Goal: Task Accomplishment & Management: Use online tool/utility

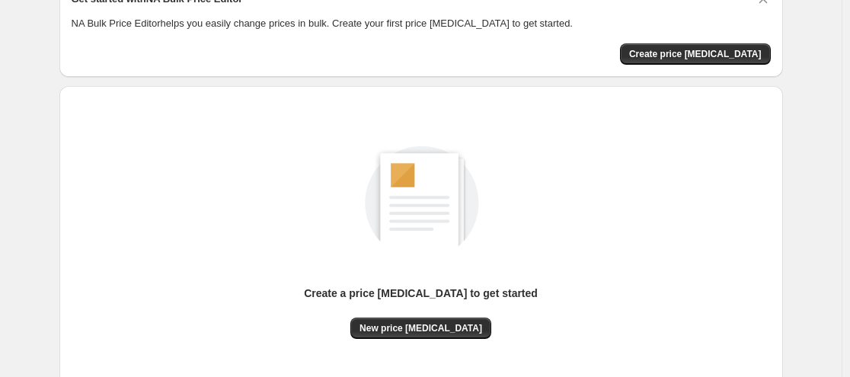
scroll to position [193, 0]
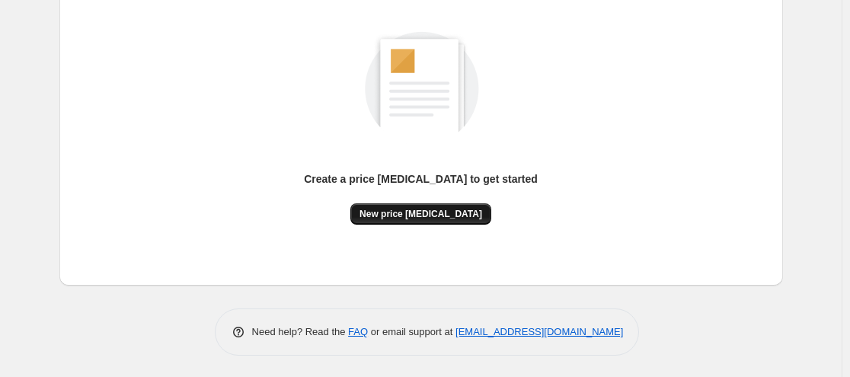
click at [440, 216] on span "New price [MEDICAL_DATA]" at bounding box center [421, 214] width 123 height 12
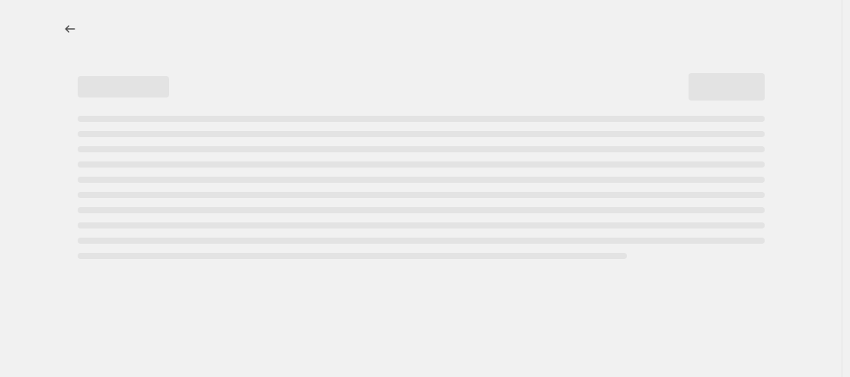
select select "percentage"
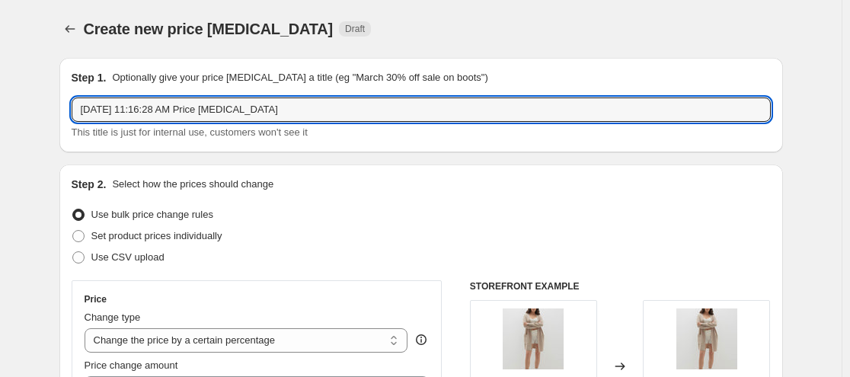
drag, startPoint x: 280, startPoint y: 109, endPoint x: 13, endPoint y: 104, distance: 267.4
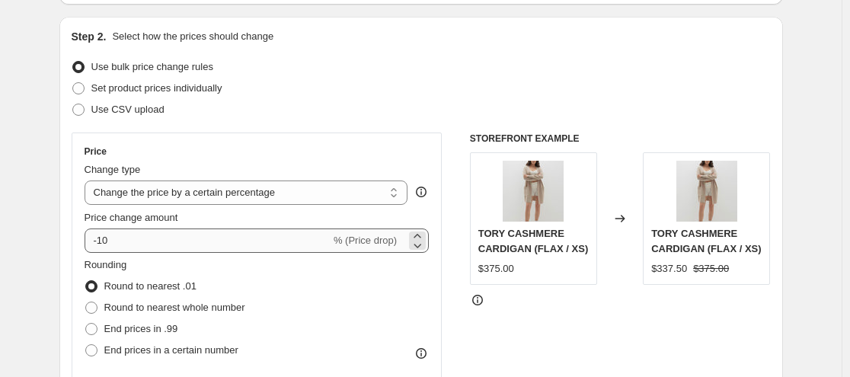
scroll to position [152, 0]
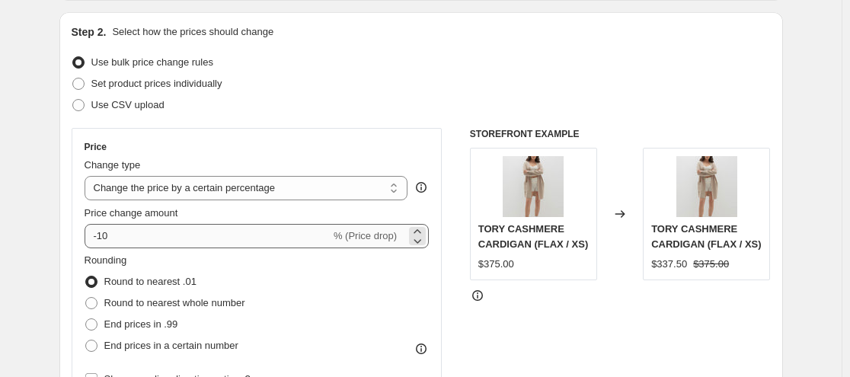
type input "25% OFF"
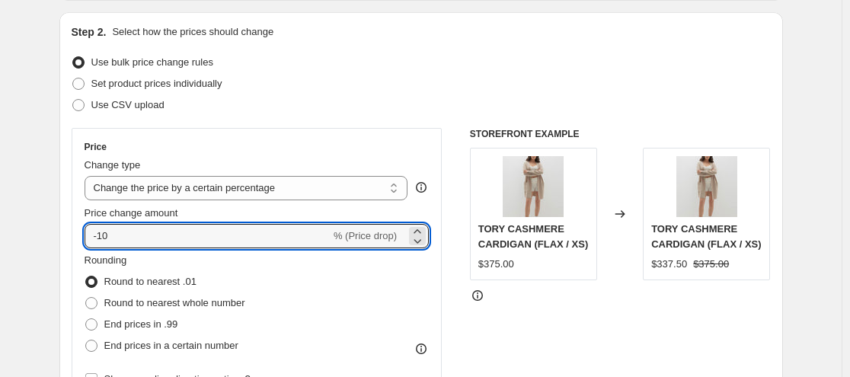
drag, startPoint x: 177, startPoint y: 225, endPoint x: 88, endPoint y: 278, distance: 103.2
click at [114, 267] on div "Price Change type Change the price to a certain amount Change the price by a ce…" at bounding box center [257, 265] width 345 height 249
click at [75, 280] on div "Step 2. Select how the prices should change Use bulk price change rules Set pro…" at bounding box center [421, 279] width 724 height 535
drag, startPoint x: 117, startPoint y: 237, endPoint x: 105, endPoint y: 238, distance: 11.5
click at [101, 232] on input "-10" at bounding box center [208, 236] width 246 height 24
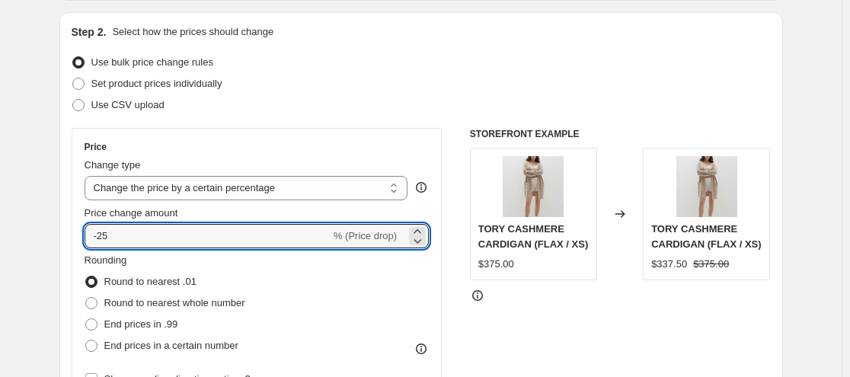
type input "-25"
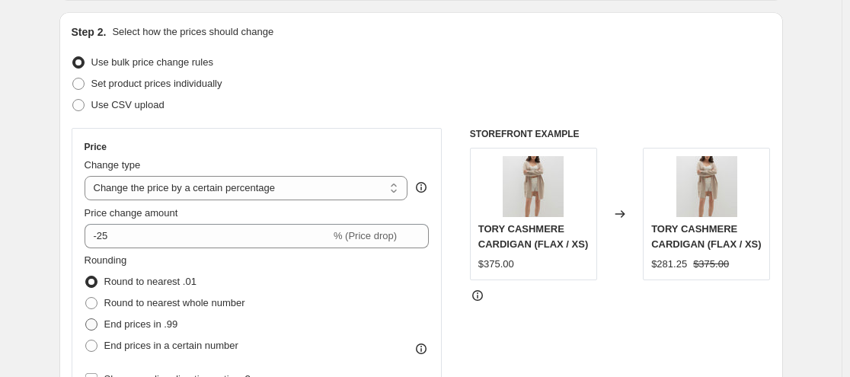
click at [114, 326] on span "End prices in .99" at bounding box center [141, 323] width 74 height 11
click at [86, 319] on input "End prices in .99" at bounding box center [85, 318] width 1 height 1
radio input "true"
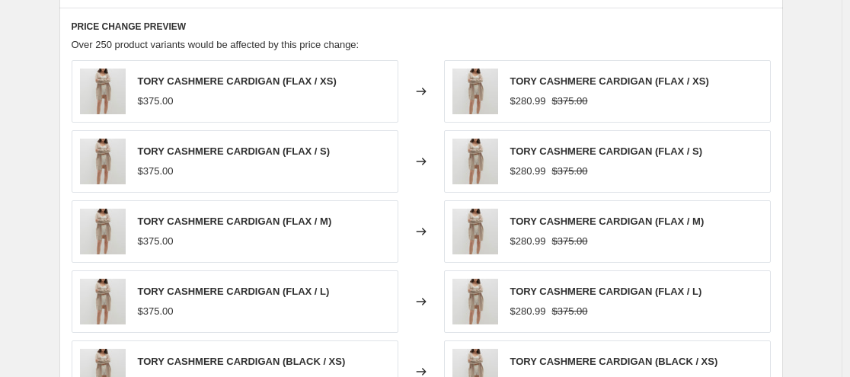
scroll to position [1142, 0]
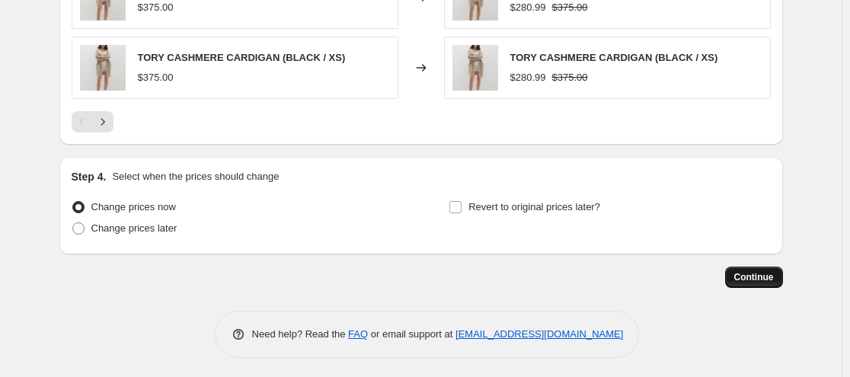
click at [769, 272] on span "Continue" at bounding box center [754, 277] width 40 height 12
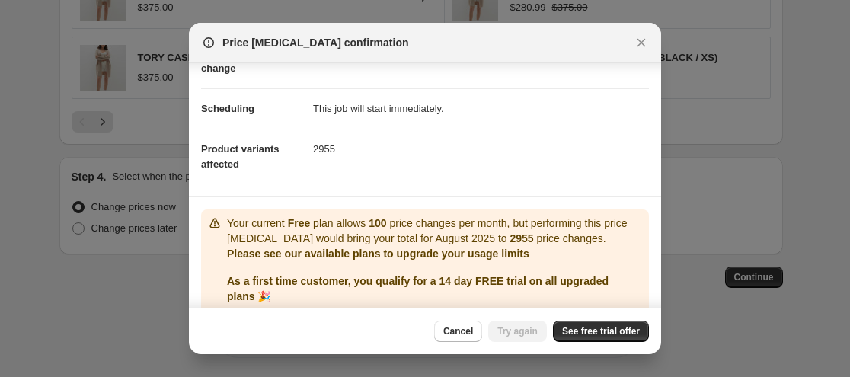
scroll to position [76, 0]
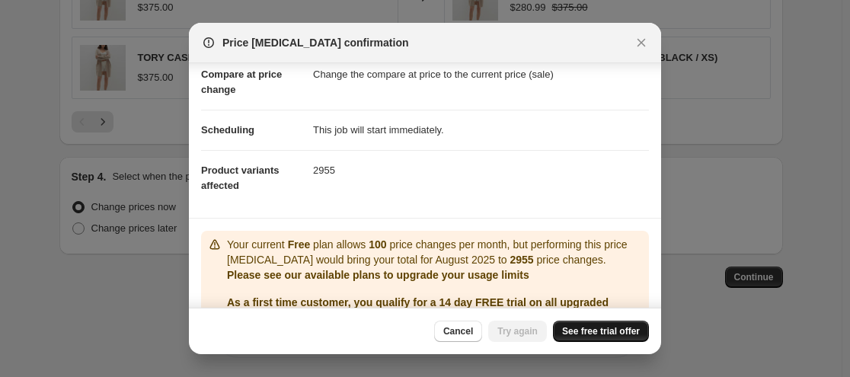
click at [571, 336] on span "See free trial offer" at bounding box center [601, 331] width 78 height 12
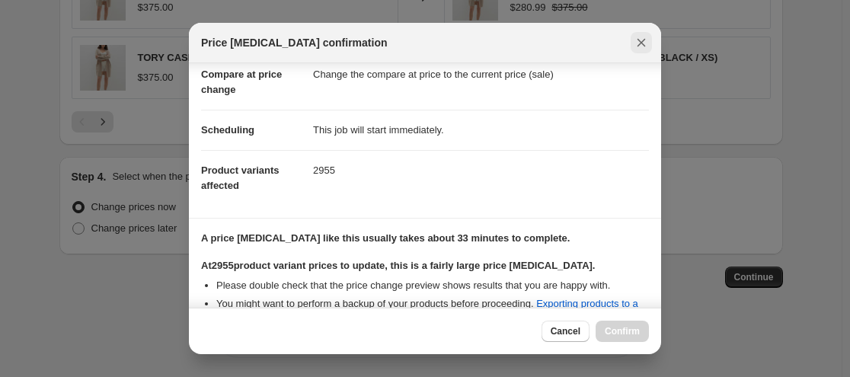
click at [634, 44] on icon "Close" at bounding box center [641, 42] width 15 height 15
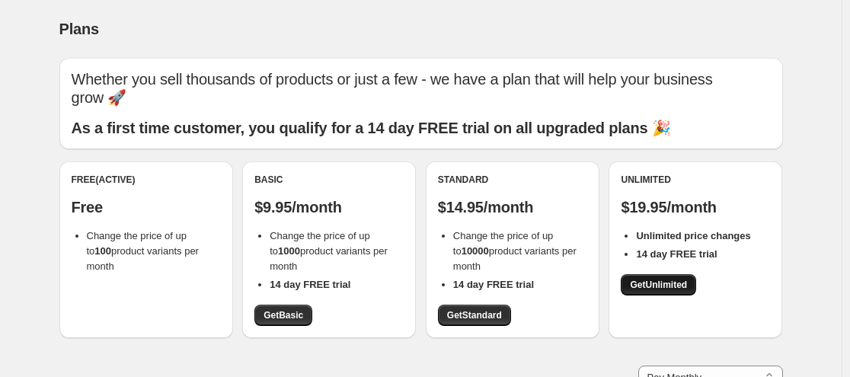
click at [641, 278] on link "Get Unlimited" at bounding box center [658, 284] width 75 height 21
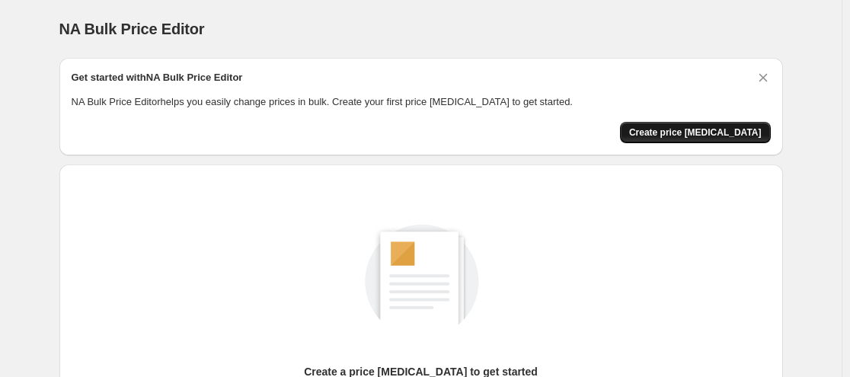
click at [695, 133] on span "Create price [MEDICAL_DATA]" at bounding box center [695, 132] width 133 height 12
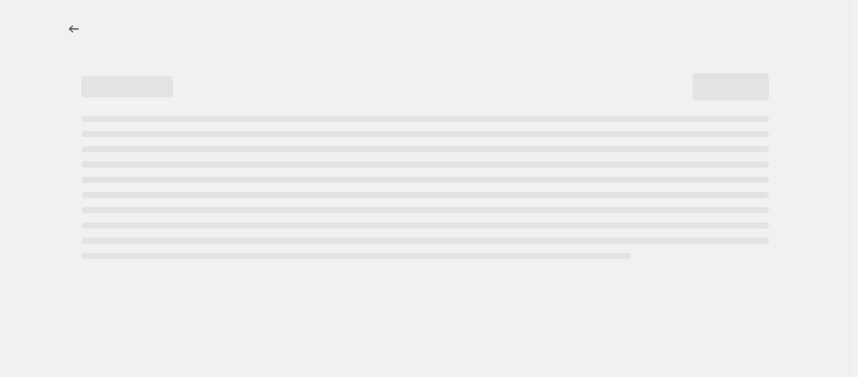
select select "percentage"
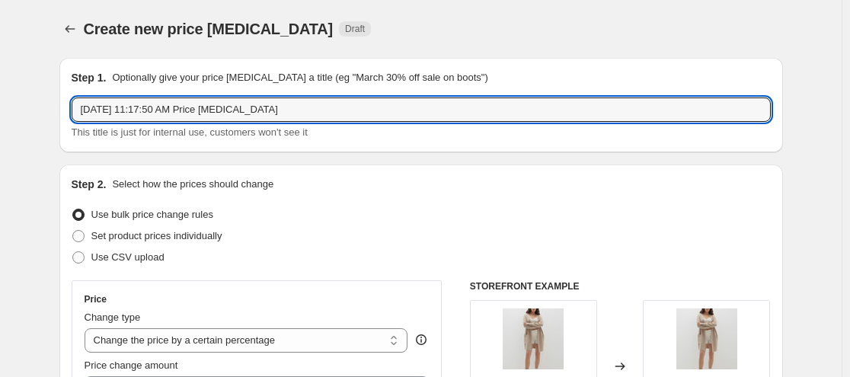
drag, startPoint x: 360, startPoint y: 104, endPoint x: 43, endPoint y: 90, distance: 316.5
type input "25% OFF"
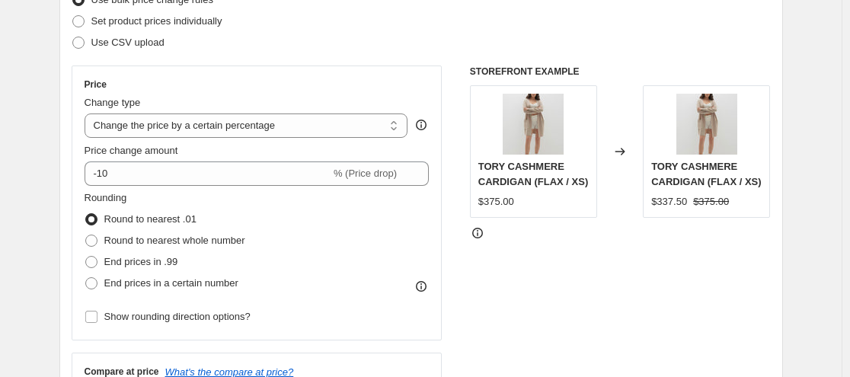
scroll to position [229, 0]
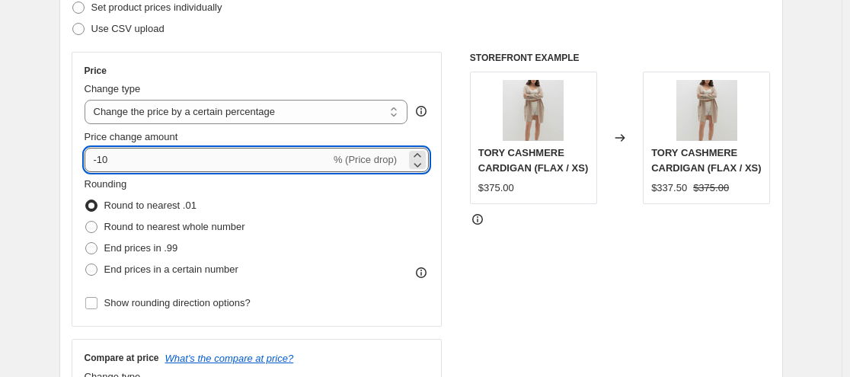
click at [139, 166] on input "-10" at bounding box center [208, 160] width 246 height 24
type input "-1"
type input "-25"
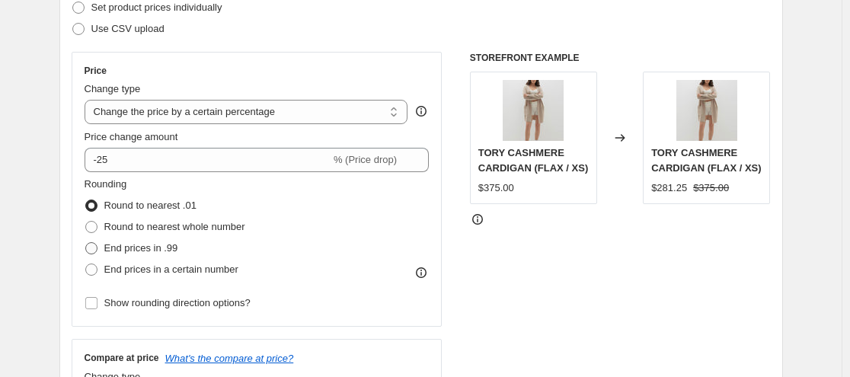
click at [116, 255] on span "End prices in .99" at bounding box center [141, 248] width 74 height 15
click at [86, 243] on input "End prices in .99" at bounding box center [85, 242] width 1 height 1
radio input "true"
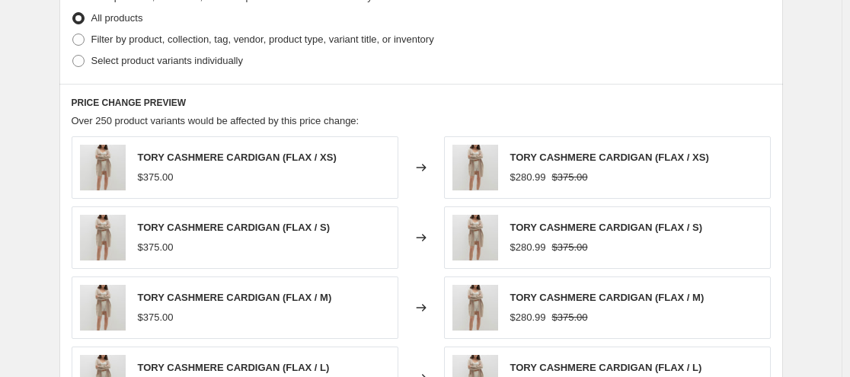
scroll to position [1142, 0]
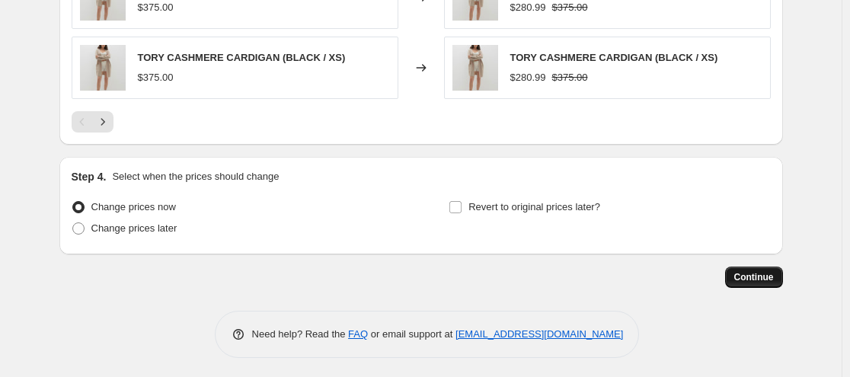
click at [772, 279] on span "Continue" at bounding box center [754, 277] width 40 height 12
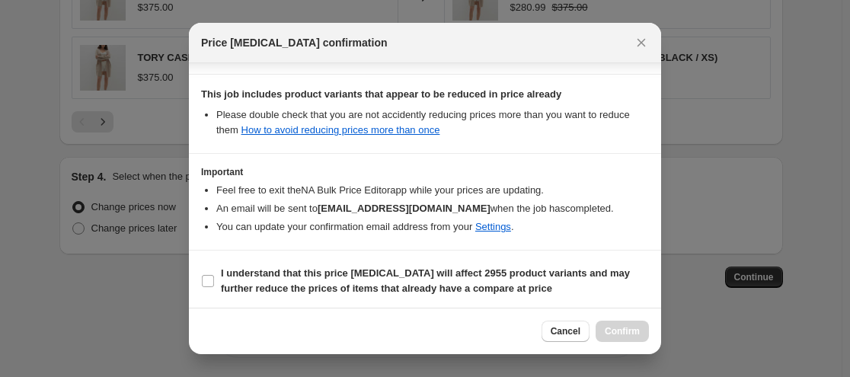
scroll to position [346, 0]
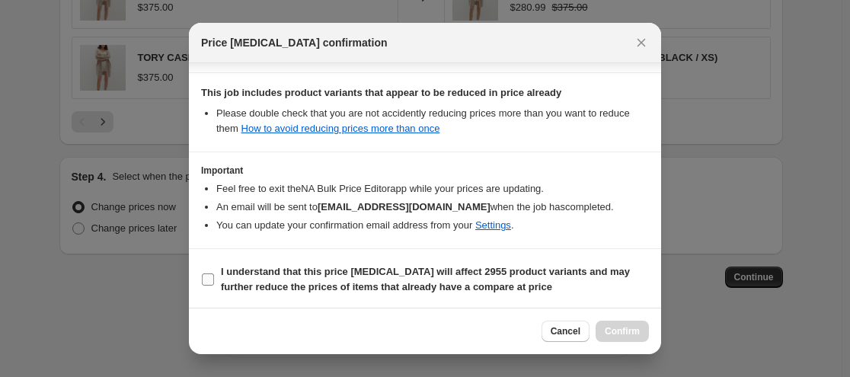
click at [398, 266] on b "I understand that this price [MEDICAL_DATA] will affect 2955 product variants a…" at bounding box center [425, 279] width 409 height 27
click at [214, 273] on input "I understand that this price [MEDICAL_DATA] will affect 2955 product variants a…" at bounding box center [208, 279] width 12 height 12
checkbox input "true"
click at [619, 326] on span "Confirm" at bounding box center [622, 331] width 35 height 12
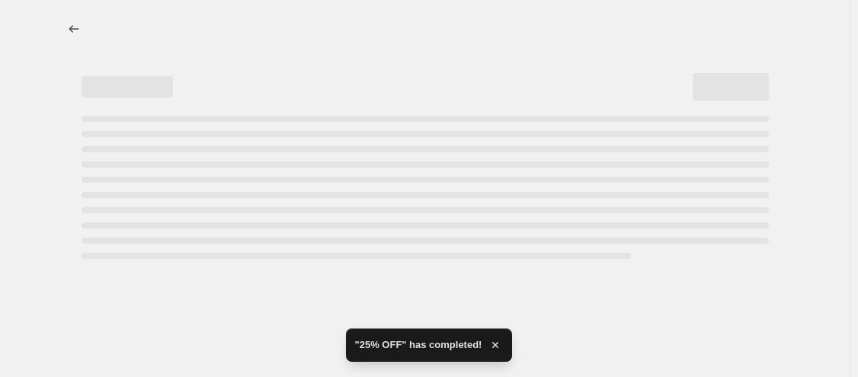
select select "percentage"
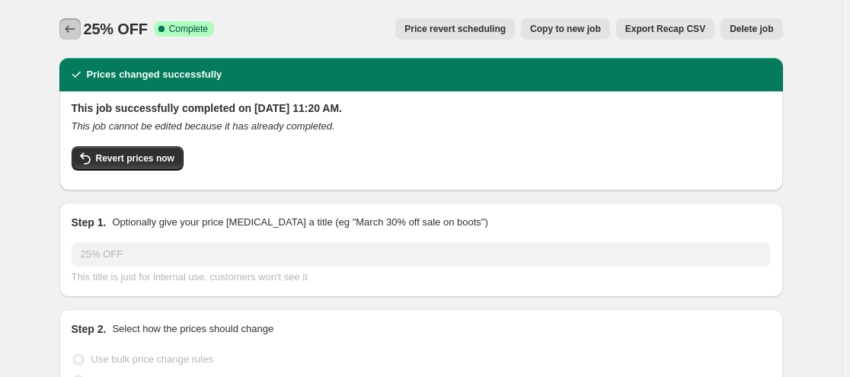
click at [74, 26] on icon "Price change jobs" at bounding box center [69, 28] width 15 height 15
